Goal: Task Accomplishment & Management: Manage account settings

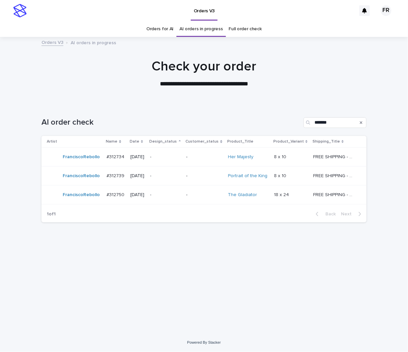
click at [165, 101] on div at bounding box center [204, 70] width 408 height 66
click at [202, 155] on p "-" at bounding box center [204, 157] width 37 height 6
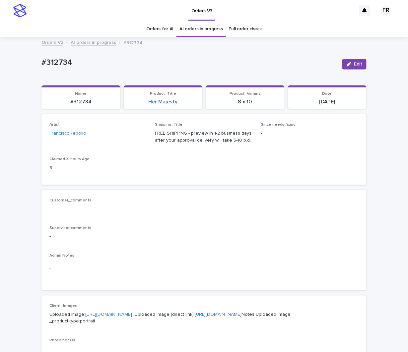
click at [172, 128] on div "FREE SHIPPING - preview in 1-2 business days, after your approval delivery will…" at bounding box center [204, 135] width 98 height 15
click at [200, 136] on p "FREE SHIPPING - preview in 1-2 business days, after your approval delivery will…" at bounding box center [204, 137] width 98 height 14
click at [199, 136] on p "FREE SHIPPING - preview in 1-2 business days, after your approval delivery will…" at bounding box center [204, 137] width 98 height 14
drag, startPoint x: 199, startPoint y: 136, endPoint x: 199, endPoint y: 150, distance: 13.9
click at [199, 150] on div "Artist FranciscoRebollo Shipping_Title FREE SHIPPING - preview in 1-2 business …" at bounding box center [203, 149] width 309 height 54
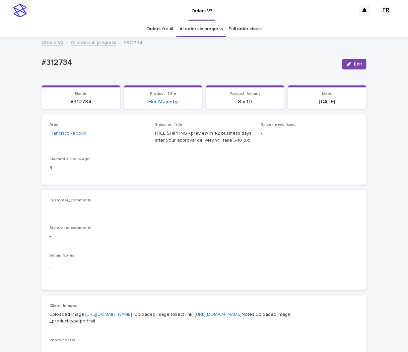
click at [214, 141] on p "FREE SHIPPING - preview in 1-2 business days, after your approval delivery will…" at bounding box center [204, 137] width 98 height 14
click at [198, 152] on div "Artist FranciscoRebollo Shipping_Title FREE SHIPPING - preview in 1-2 business …" at bounding box center [203, 149] width 309 height 54
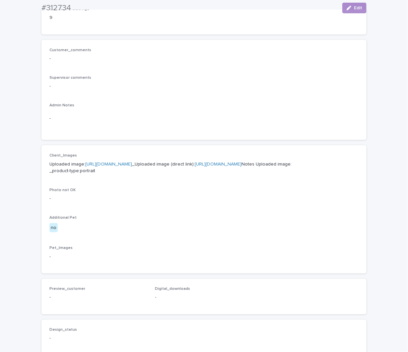
scroll to position [166, 0]
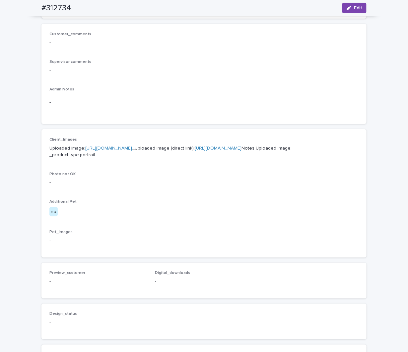
click at [195, 150] on link "[URL][DOMAIN_NAME]" at bounding box center [218, 148] width 47 height 5
click at [281, 186] on p "-" at bounding box center [203, 182] width 309 height 7
click at [279, 191] on div "Photo not OK -" at bounding box center [203, 182] width 309 height 20
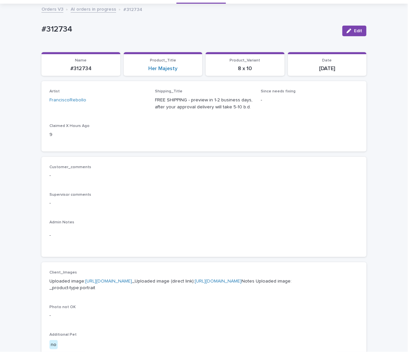
scroll to position [0, 0]
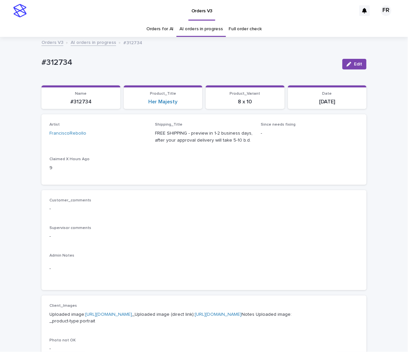
click at [266, 183] on div "Artist FranciscoRebollo Shipping_Title FREE SHIPPING - preview in 1-2 business …" at bounding box center [204, 149] width 325 height 70
click at [251, 180] on div "Artist FranciscoRebollo Shipping_Title FREE SHIPPING - preview in 1-2 business …" at bounding box center [204, 149] width 325 height 70
click at [252, 198] on p "Customer_comments" at bounding box center [203, 200] width 309 height 5
click at [258, 171] on div "Artist FranciscoRebollo Shipping_Title FREE SHIPPING - preview in 1-2 business …" at bounding box center [203, 149] width 309 height 54
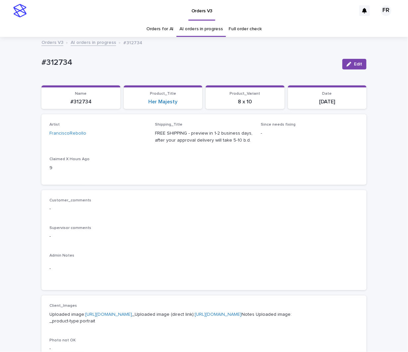
click at [354, 65] on span "Edit" at bounding box center [358, 64] width 8 height 5
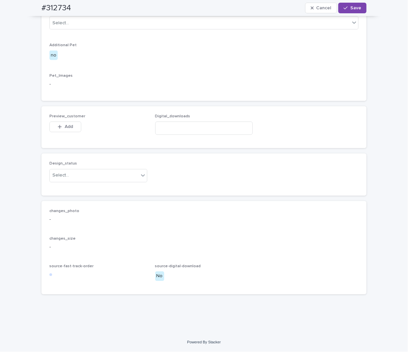
scroll to position [369, 0]
click at [72, 177] on div "Select..." at bounding box center [94, 175] width 89 height 11
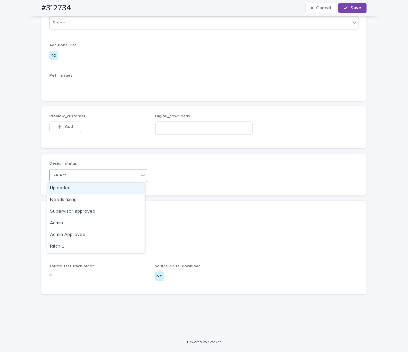
click at [69, 185] on div "Uploaded" at bounding box center [95, 189] width 97 height 12
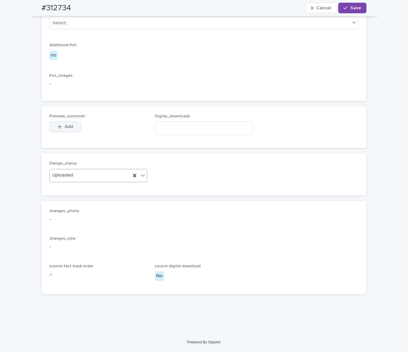
click at [65, 127] on span "Add" at bounding box center [69, 127] width 8 height 5
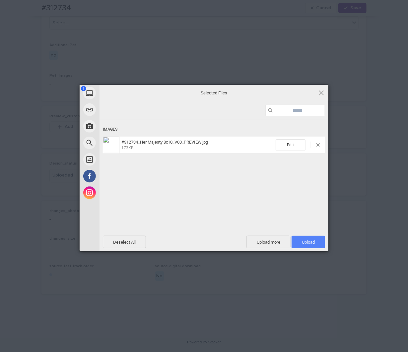
click at [321, 245] on span "Upload 1" at bounding box center [309, 241] width 34 height 13
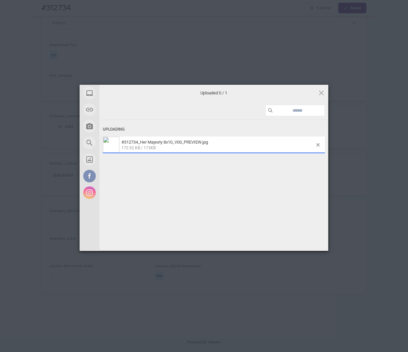
scroll to position [381, 0]
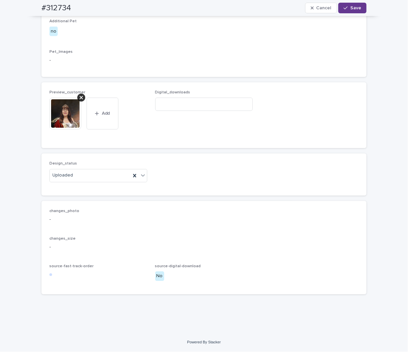
click at [354, 8] on span "Save" at bounding box center [356, 8] width 11 height 5
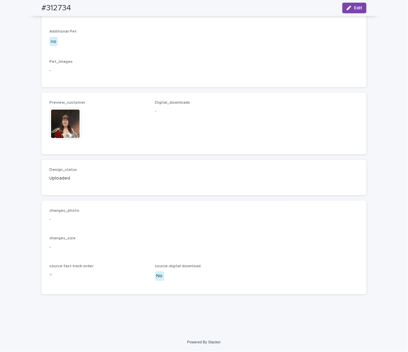
scroll to position [373, 0]
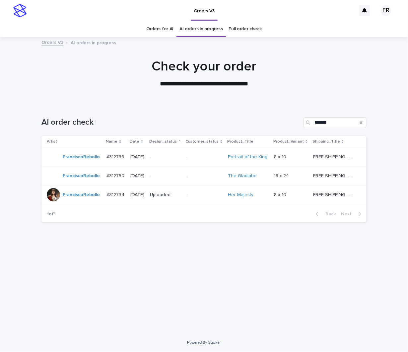
click at [180, 160] on div "-" at bounding box center [165, 156] width 31 height 11
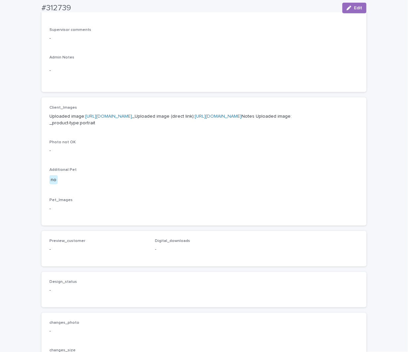
scroll to position [199, 0]
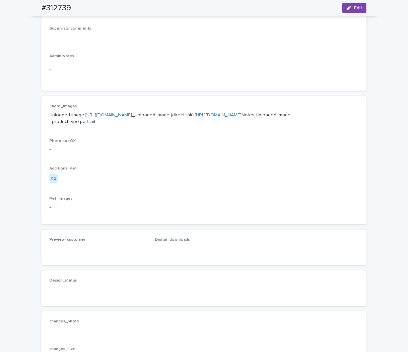
click at [179, 143] on p "Photo not OK" at bounding box center [203, 140] width 309 height 5
click at [223, 205] on div "Client_Images Uploaded image: [URL][DOMAIN_NAME] _Uploaded image (direct link):…" at bounding box center [203, 160] width 309 height 112
click at [220, 214] on div "Client_Images Uploaded image: [URL][DOMAIN_NAME] _Uploaded image (direct link):…" at bounding box center [203, 160] width 309 height 112
click at [258, 158] on div "Photo not OK -" at bounding box center [203, 148] width 309 height 20
click at [272, 257] on div "Preview_customer - Digital_downloads -" at bounding box center [203, 247] width 309 height 20
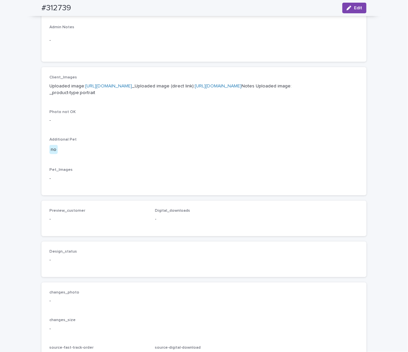
scroll to position [232, 0]
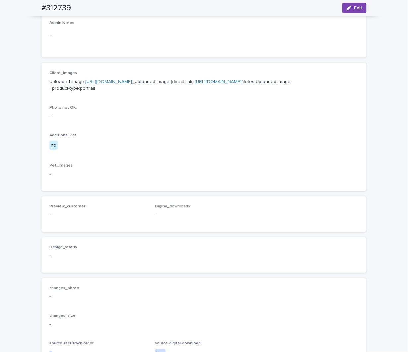
click at [206, 177] on div "Client_Images Uploaded image: [URL][DOMAIN_NAME] _Uploaded image (direct link):…" at bounding box center [203, 127] width 309 height 112
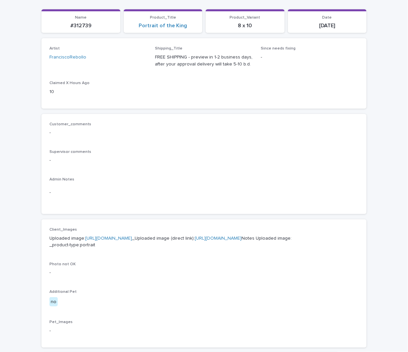
scroll to position [100, 0]
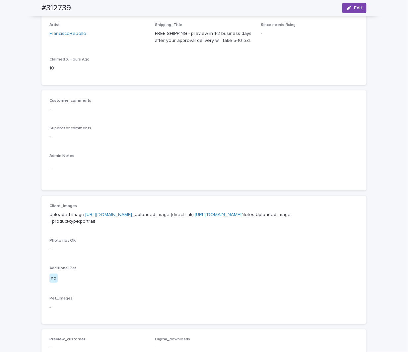
click at [158, 225] on p "Uploaded image: [URL][DOMAIN_NAME] _Uploaded image (direct link): [URL][DOMAIN_…" at bounding box center [203, 218] width 309 height 14
click at [195, 217] on link "[URL][DOMAIN_NAME]" at bounding box center [218, 214] width 47 height 5
click at [352, 9] on button "Edit" at bounding box center [355, 8] width 24 height 11
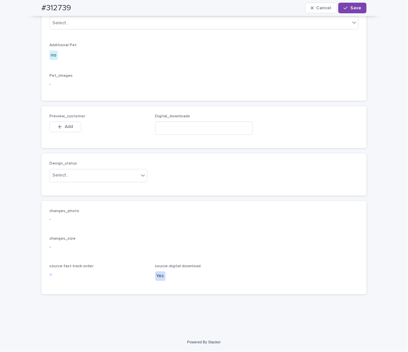
scroll to position [363, 0]
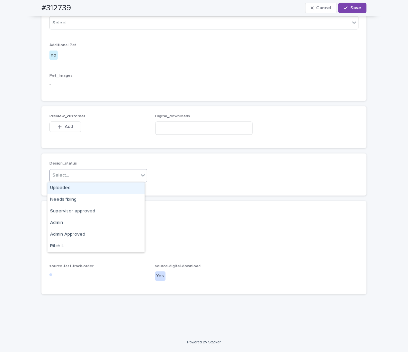
click at [66, 179] on div "Select..." at bounding box center [94, 175] width 89 height 11
drag, startPoint x: 62, startPoint y: 187, endPoint x: 53, endPoint y: 170, distance: 19.8
click at [62, 187] on div "Uploaded" at bounding box center [95, 188] width 97 height 12
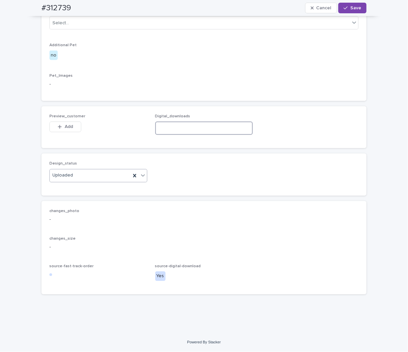
click at [185, 128] on input at bounding box center [204, 128] width 98 height 13
paste input "**********"
type input "**********"
click at [60, 125] on div "button" at bounding box center [61, 127] width 7 height 5
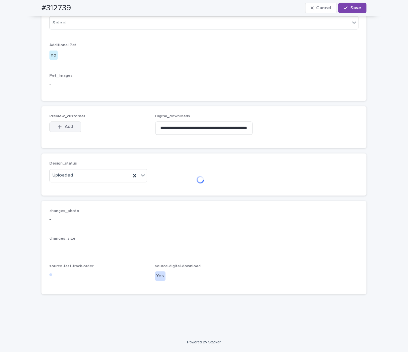
scroll to position [0, 0]
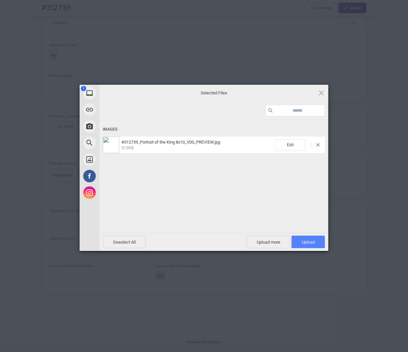
drag, startPoint x: 306, startPoint y: 237, endPoint x: 307, endPoint y: 234, distance: 3.8
click at [306, 238] on span "Upload 1" at bounding box center [309, 241] width 34 height 13
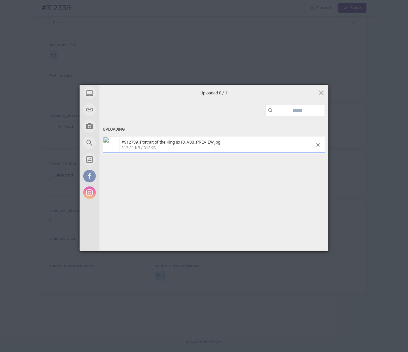
scroll to position [375, 0]
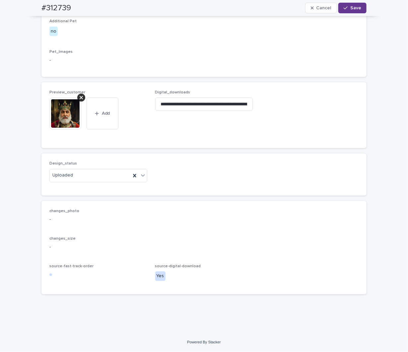
click at [351, 8] on span "Save" at bounding box center [356, 8] width 11 height 5
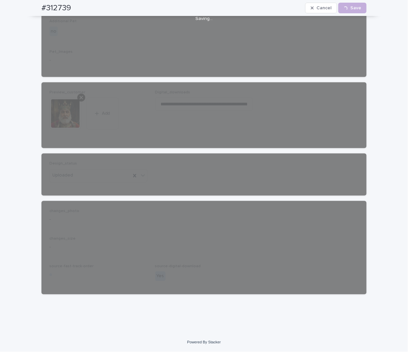
scroll to position [366, 0]
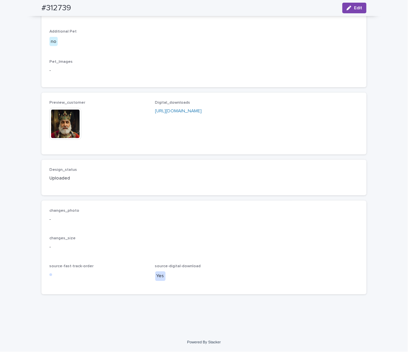
click at [60, 133] on img at bounding box center [65, 124] width 32 height 32
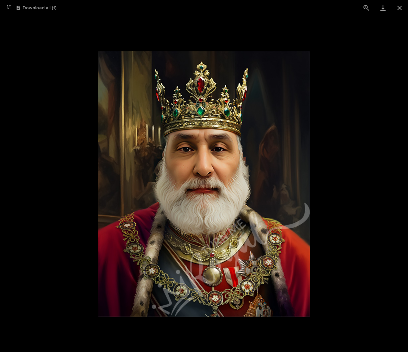
click at [36, 123] on picture at bounding box center [204, 184] width 408 height 336
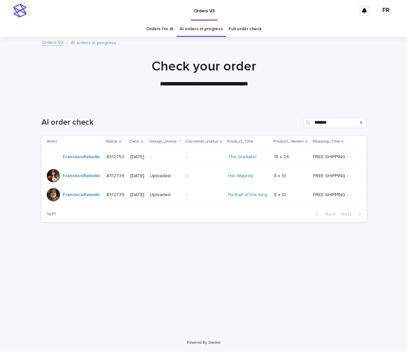
click at [163, 154] on p "-" at bounding box center [165, 157] width 31 height 6
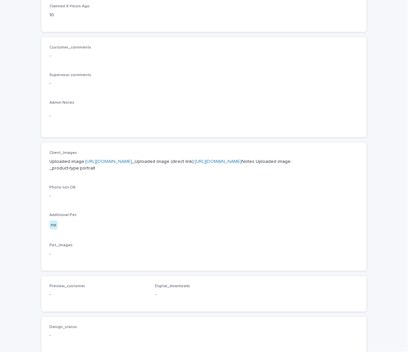
scroll to position [166, 0]
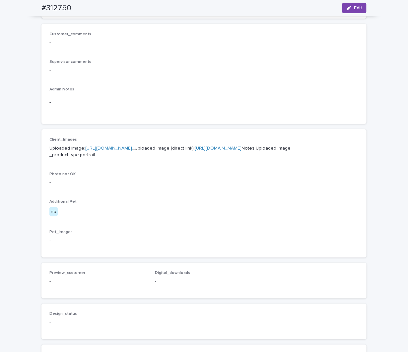
click at [195, 150] on link "[URL][DOMAIN_NAME]" at bounding box center [218, 148] width 47 height 5
click at [168, 186] on p "-" at bounding box center [203, 182] width 309 height 7
click at [208, 204] on div "Client_Images Uploaded image: [URL][DOMAIN_NAME] _Uploaded image (direct link):…" at bounding box center [203, 193] width 309 height 112
click at [266, 243] on div "Client_Images Uploaded image: [URL][DOMAIN_NAME] _Uploaded image (direct link):…" at bounding box center [203, 193] width 309 height 112
click at [351, 11] on button "Edit" at bounding box center [355, 8] width 24 height 11
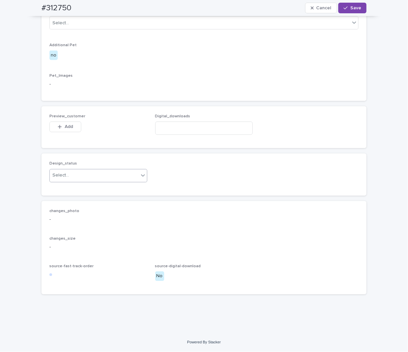
scroll to position [363, 0]
click at [77, 173] on div "Select..." at bounding box center [94, 175] width 89 height 11
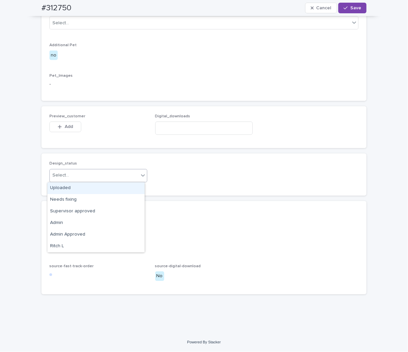
click at [70, 186] on div "Uploaded" at bounding box center [95, 188] width 97 height 12
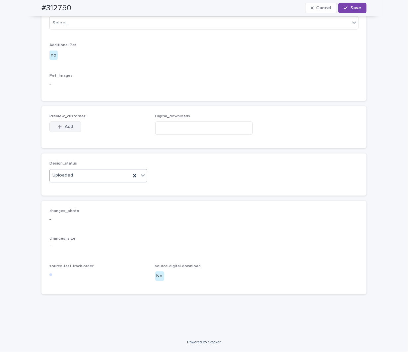
click at [65, 126] on span "Add" at bounding box center [69, 127] width 8 height 5
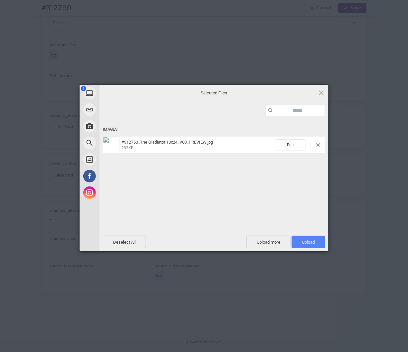
click at [316, 246] on span "Upload 1" at bounding box center [309, 241] width 34 height 13
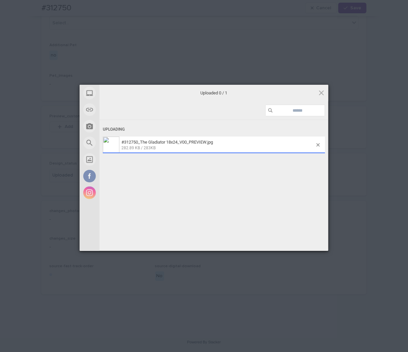
scroll to position [375, 0]
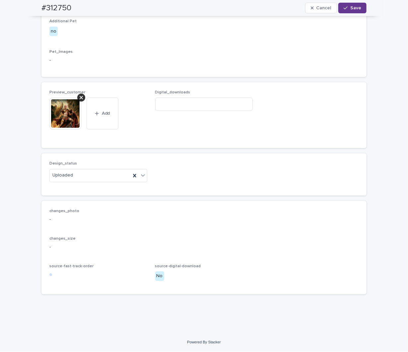
click at [351, 9] on span "Save" at bounding box center [356, 8] width 11 height 5
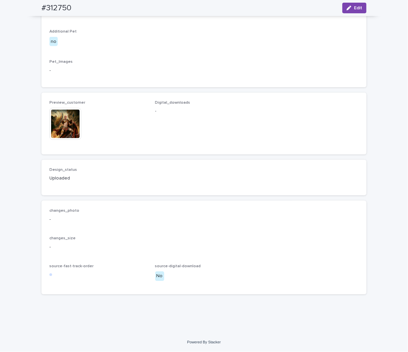
scroll to position [366, 0]
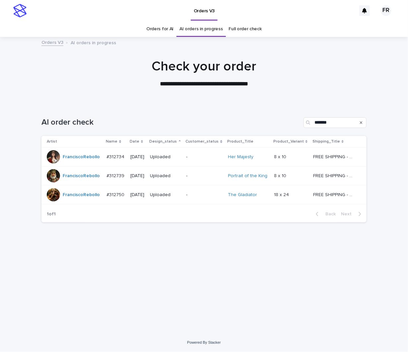
click at [70, 83] on div "**********" at bounding box center [204, 73] width 332 height 30
click at [139, 75] on div "**********" at bounding box center [204, 73] width 332 height 30
